Goal: Transaction & Acquisition: Obtain resource

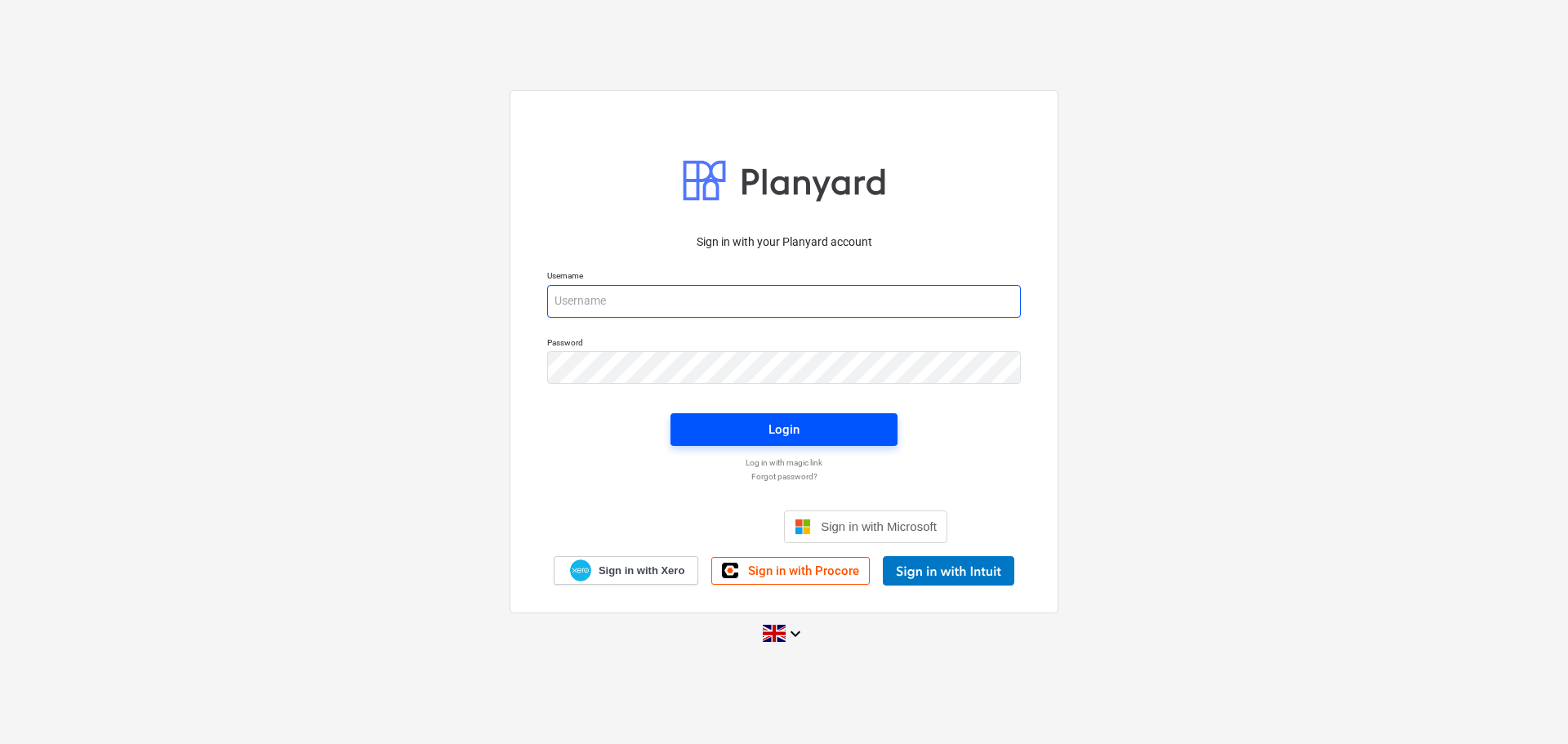
type input "[PERSON_NAME][EMAIL_ADDRESS][PERSON_NAME][DOMAIN_NAME]"
click at [769, 427] on div "Login" at bounding box center [784, 429] width 31 height 21
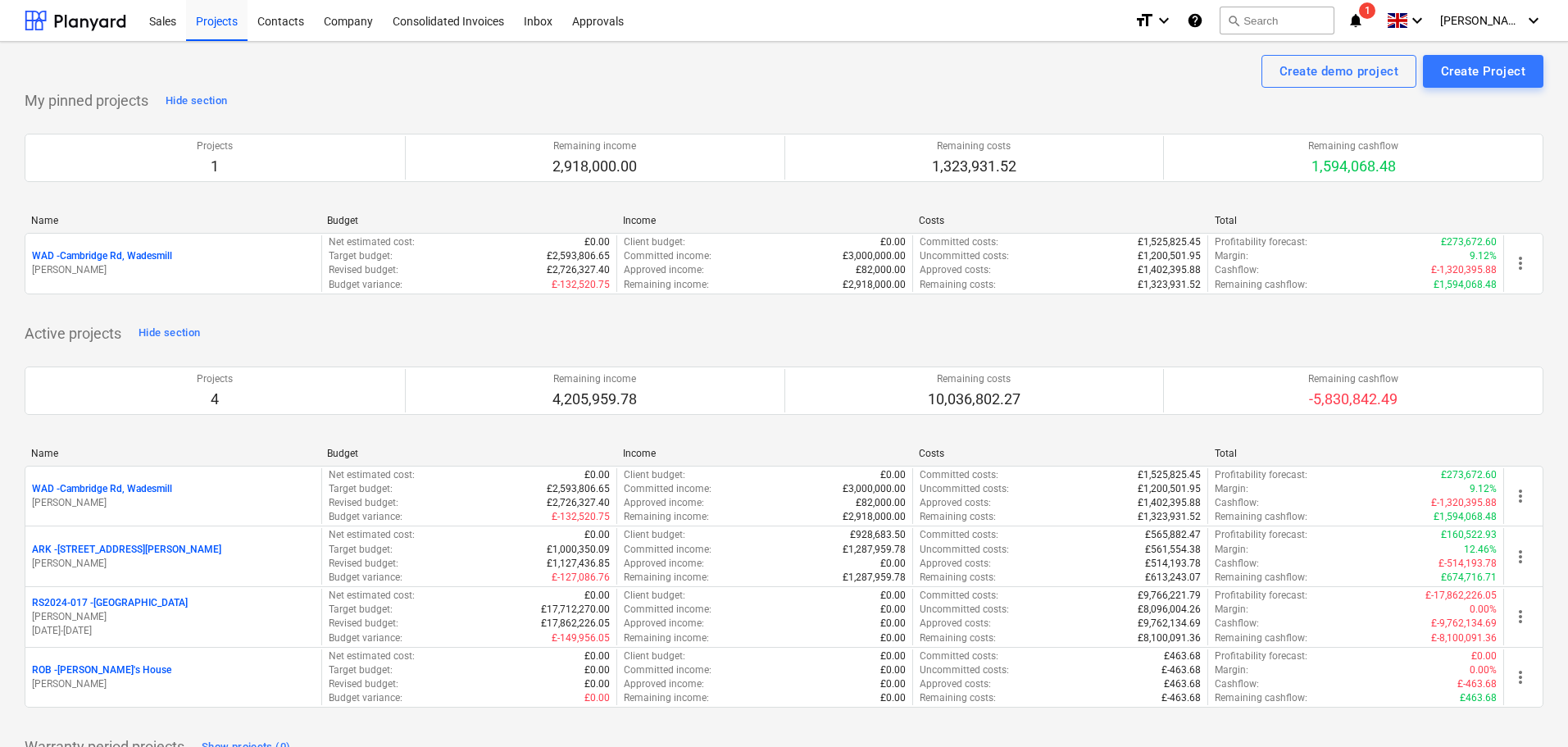
click at [1364, 16] on icon "notifications" at bounding box center [1356, 21] width 16 height 20
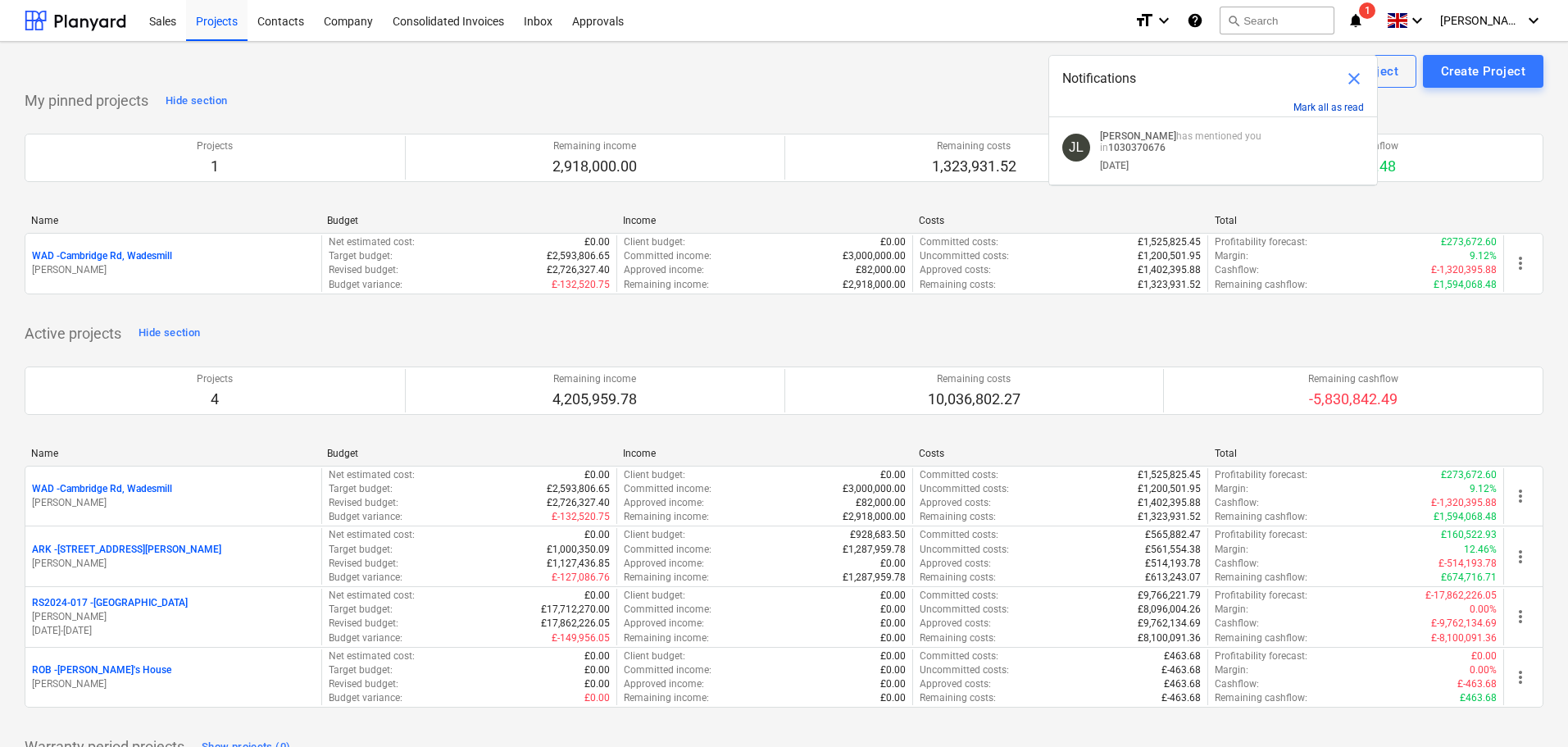
click at [1334, 107] on button "Mark all as read" at bounding box center [1329, 107] width 70 height 12
click at [1317, 105] on button "Mark all as read" at bounding box center [1329, 107] width 70 height 12
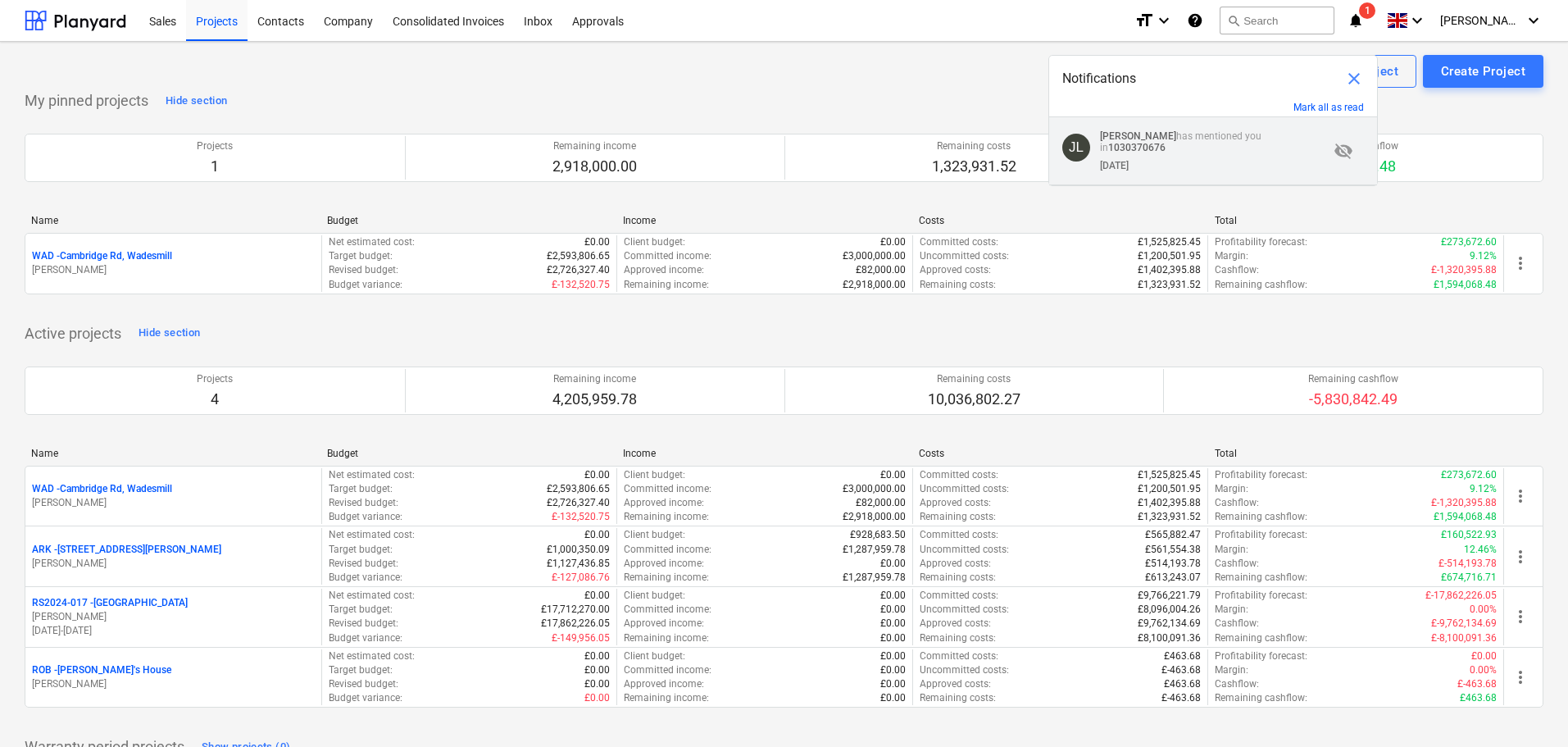
click at [1186, 136] on p "[PERSON_NAME] has mentioned you in 1030370676" at bounding box center [1215, 142] width 229 height 23
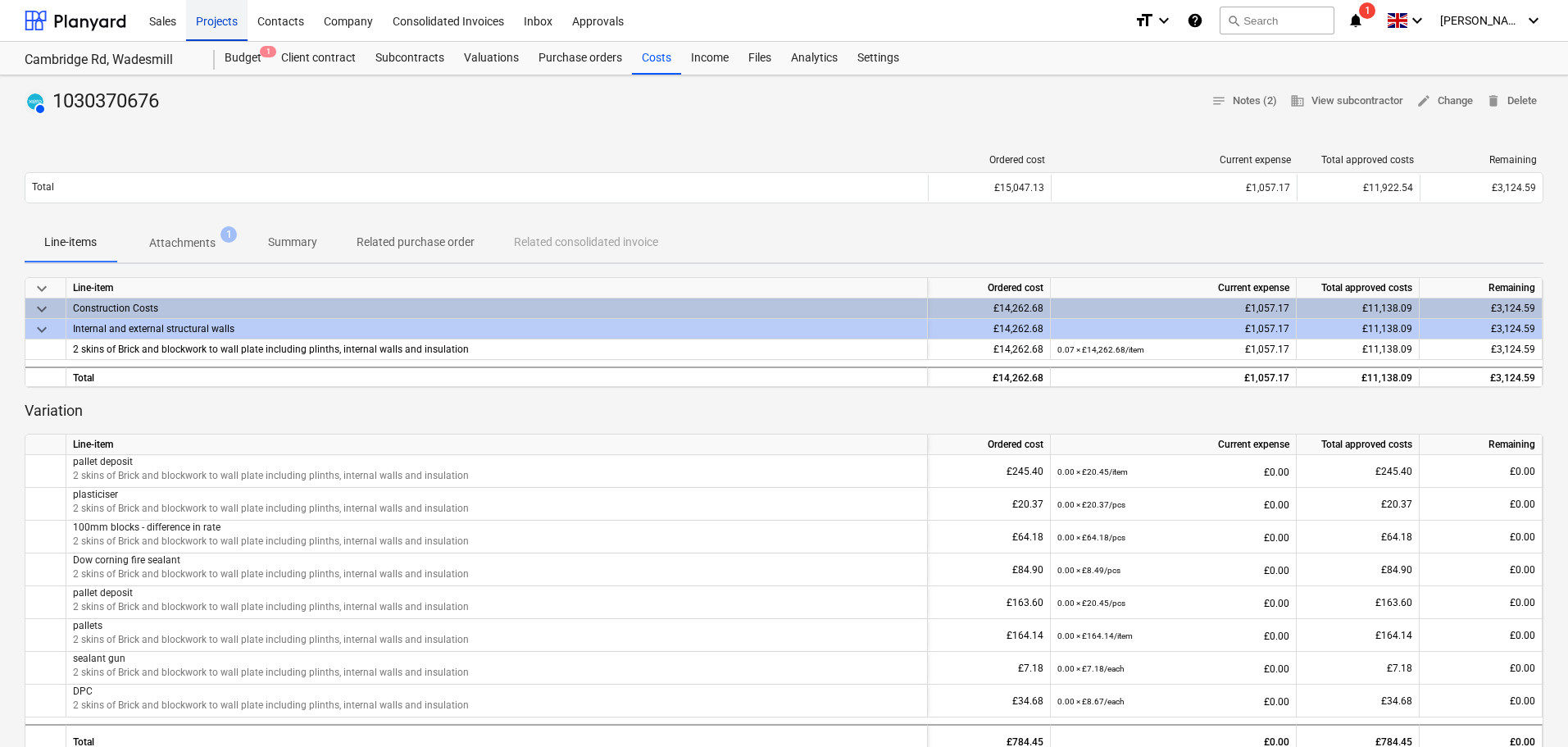
click at [225, 7] on div "Projects" at bounding box center [216, 20] width 61 height 42
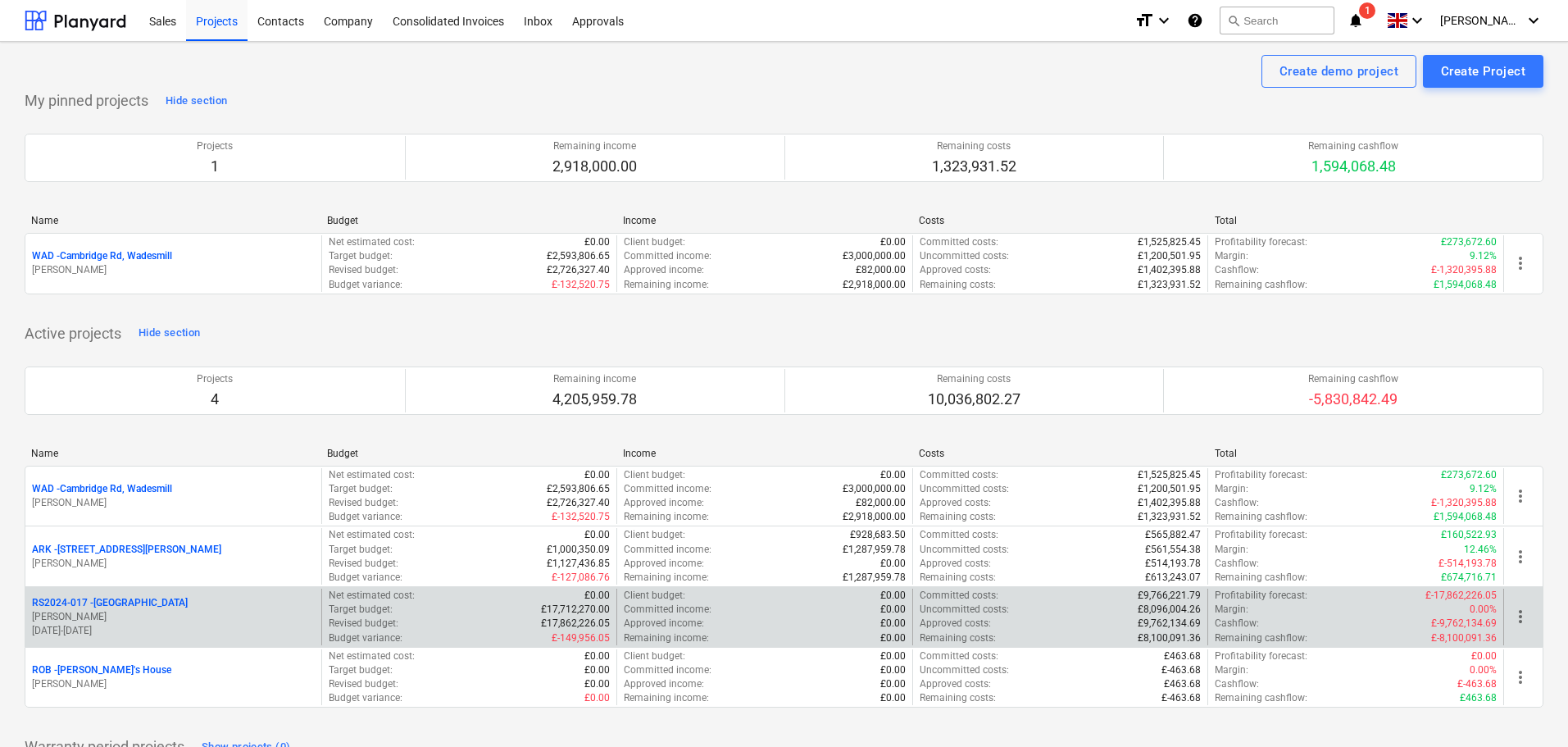
click at [115, 599] on p "RS2024-017 - [GEOGRAPHIC_DATA]" at bounding box center [110, 603] width 156 height 14
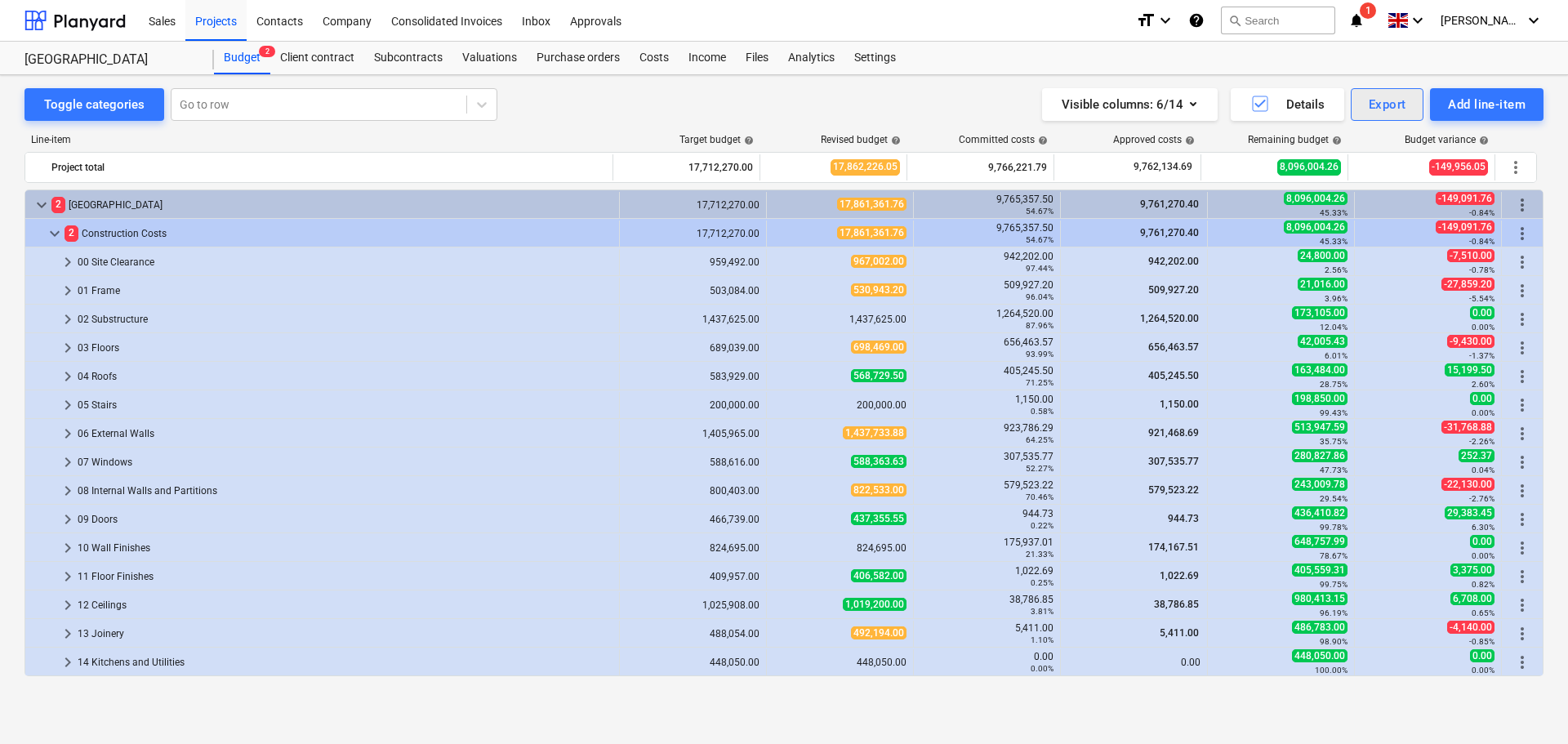
click at [1382, 108] on div "Export" at bounding box center [1387, 104] width 37 height 21
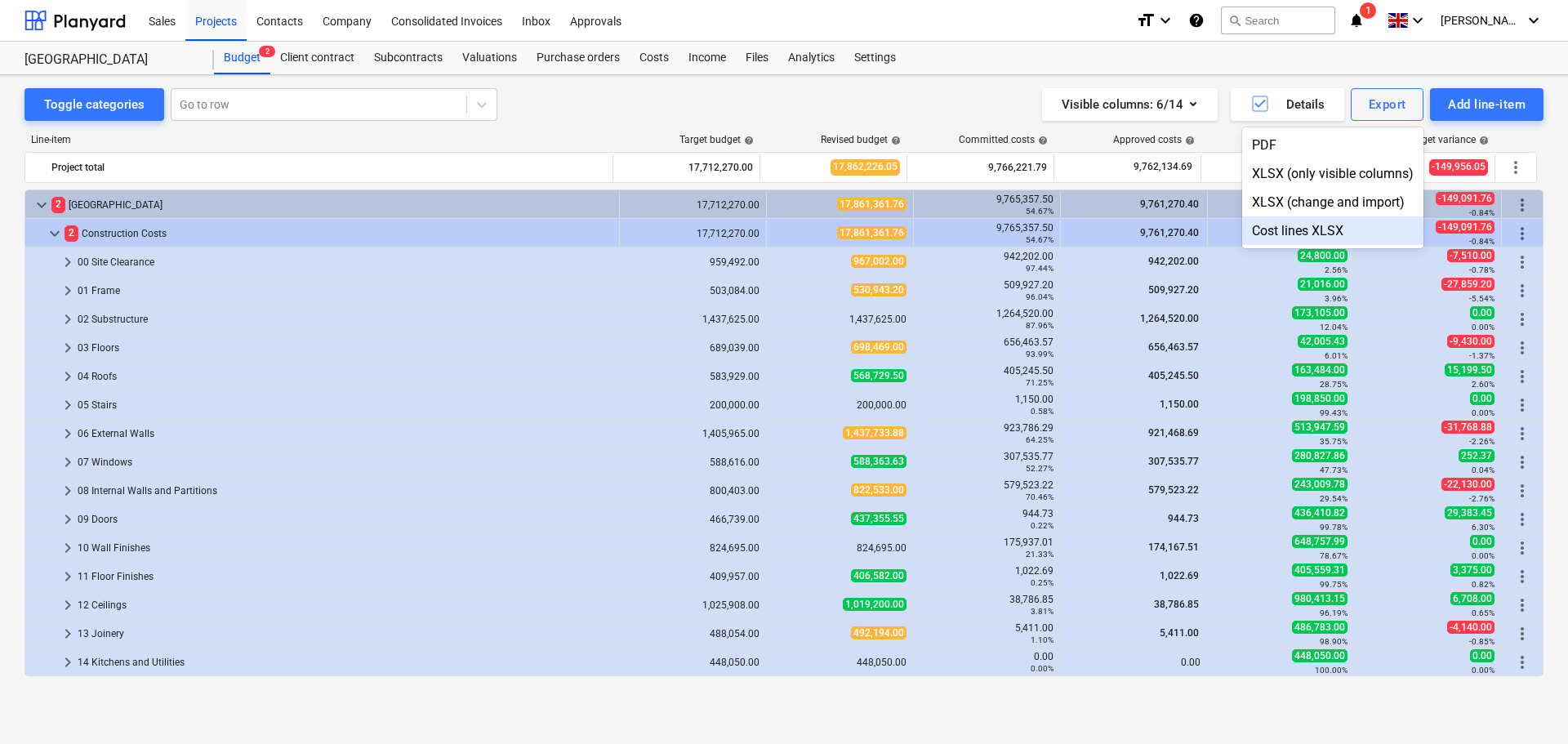
click at [1313, 224] on div "Cost lines XLSX" at bounding box center [1332, 230] width 181 height 28
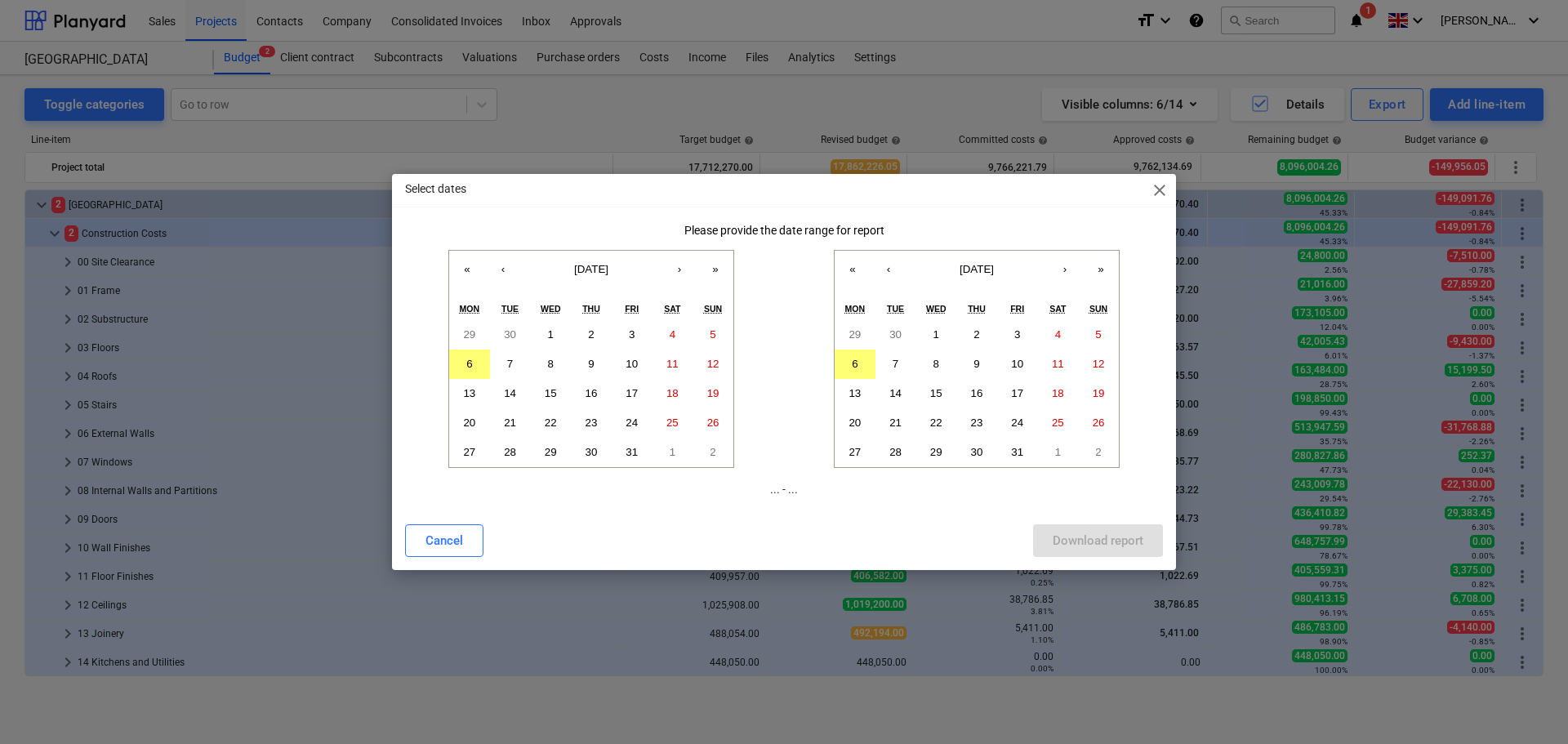
drag, startPoint x: 461, startPoint y: 546, endPoint x: 524, endPoint y: 535, distance: 64.0
click at [462, 546] on div "Cancel" at bounding box center [444, 540] width 37 height 21
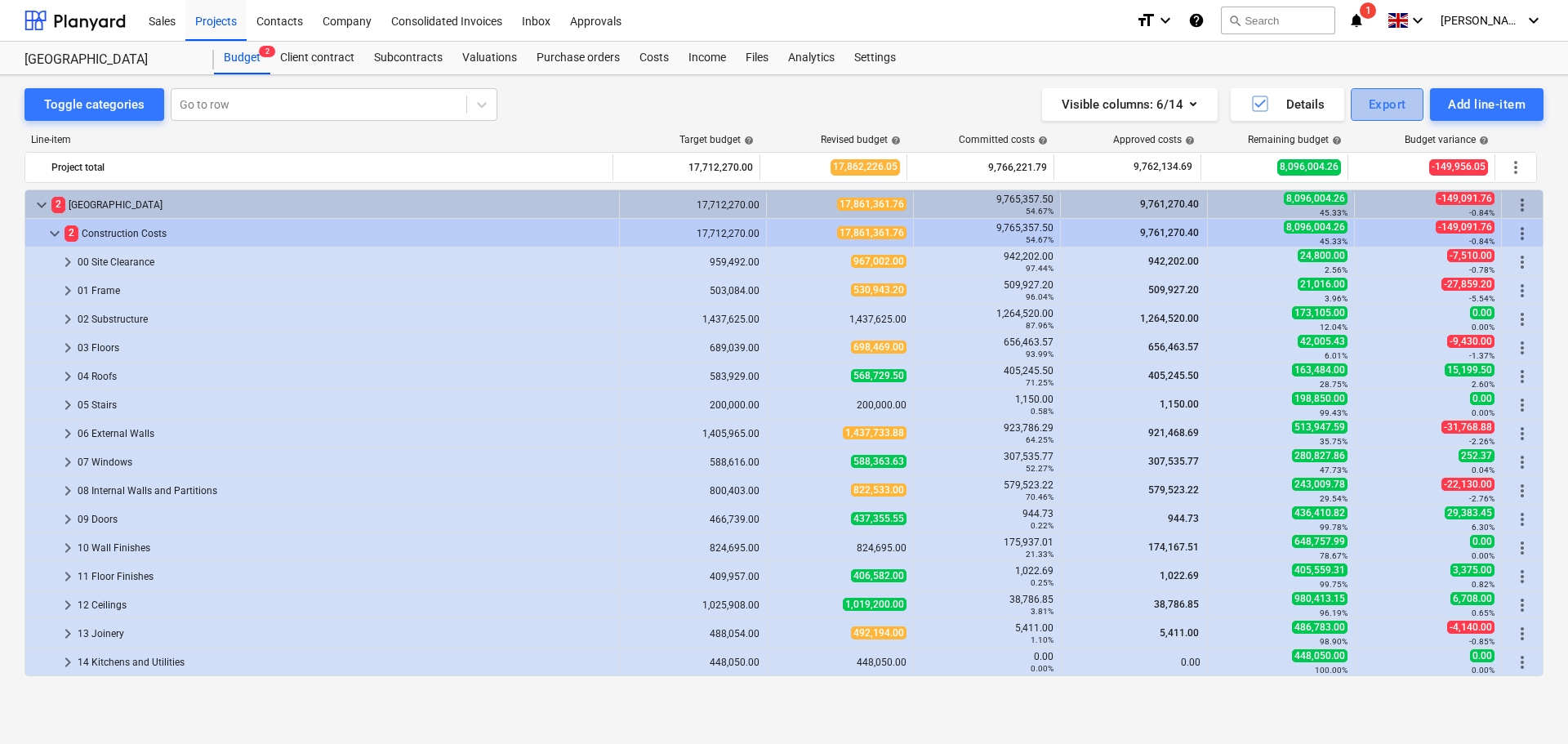
click at [1410, 102] on button "Export" at bounding box center [1387, 105] width 74 height 33
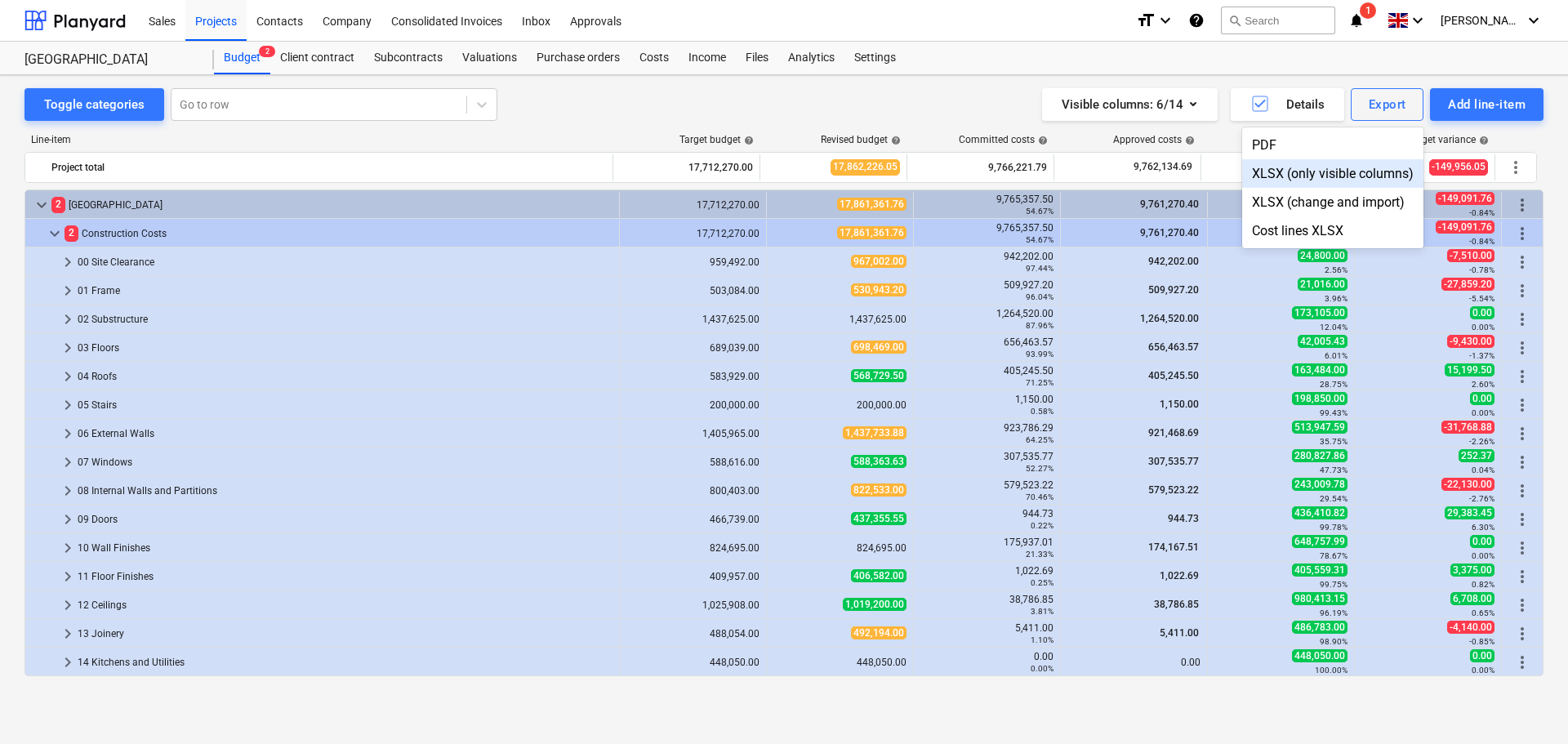
click at [1332, 173] on div "XLSX (only visible columns)" at bounding box center [1332, 173] width 181 height 28
